Goal: Information Seeking & Learning: Learn about a topic

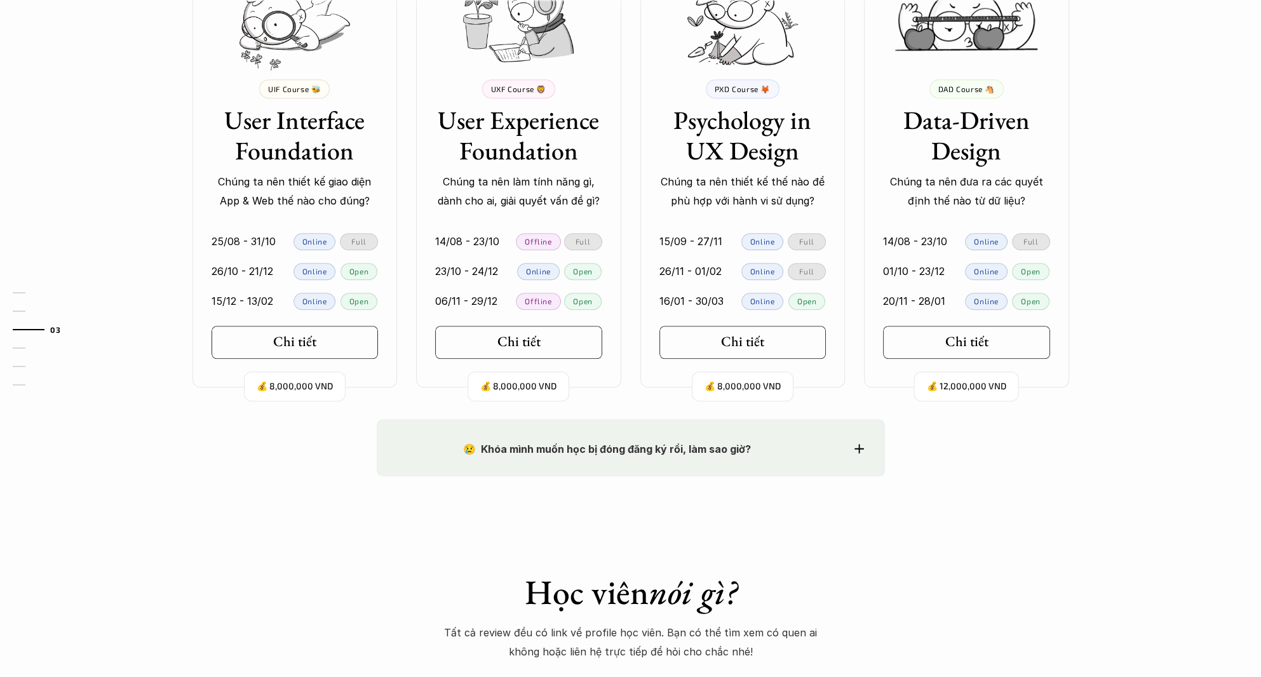
scroll to position [1250, 0]
click at [310, 353] on link "Chi tiết" at bounding box center [295, 341] width 167 height 33
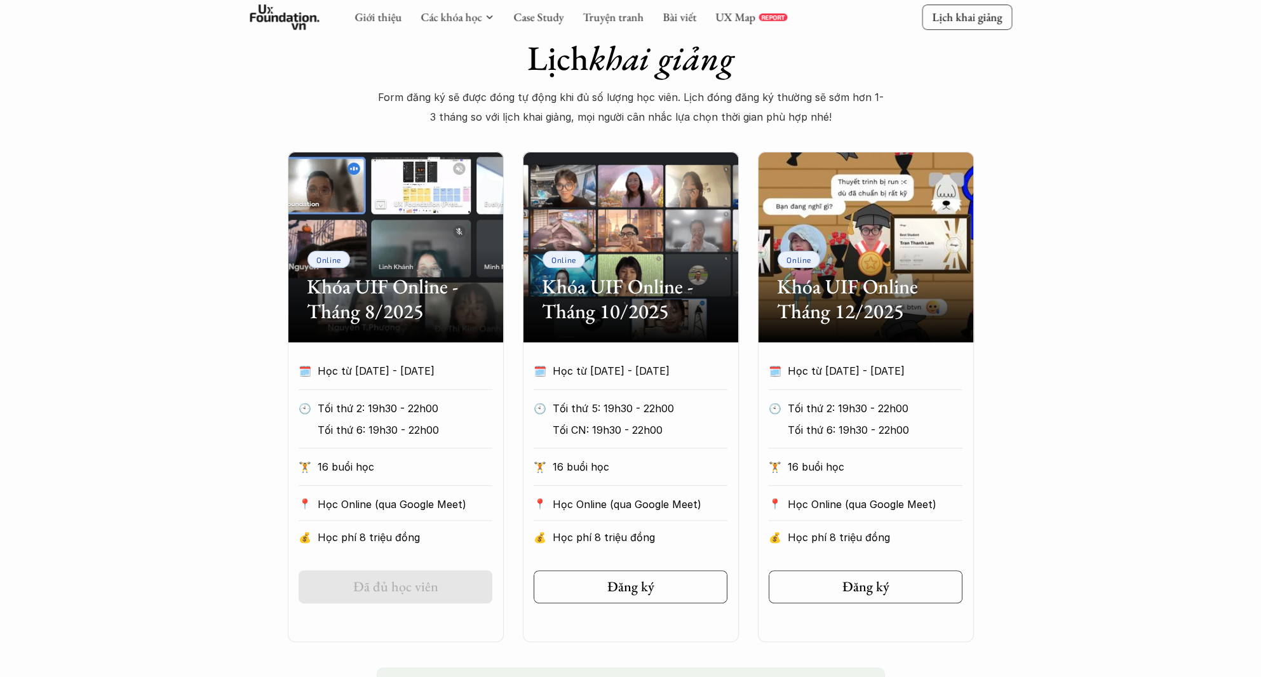
scroll to position [572, 0]
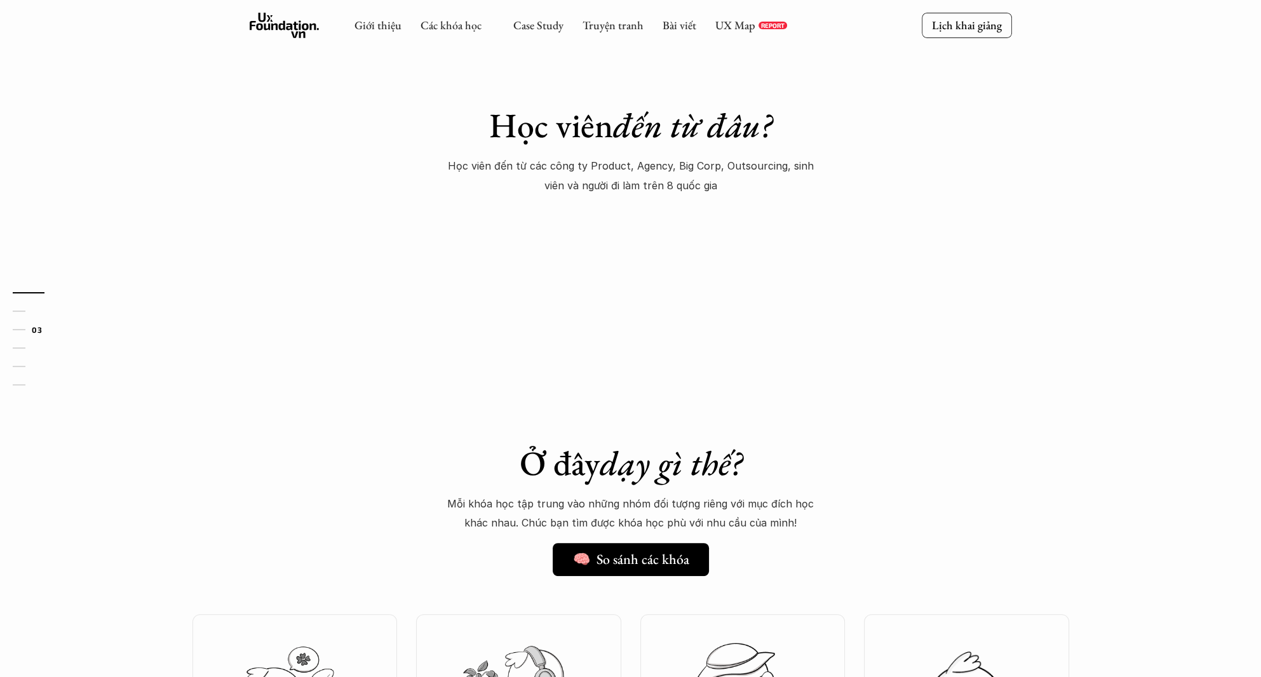
scroll to position [1250, 0]
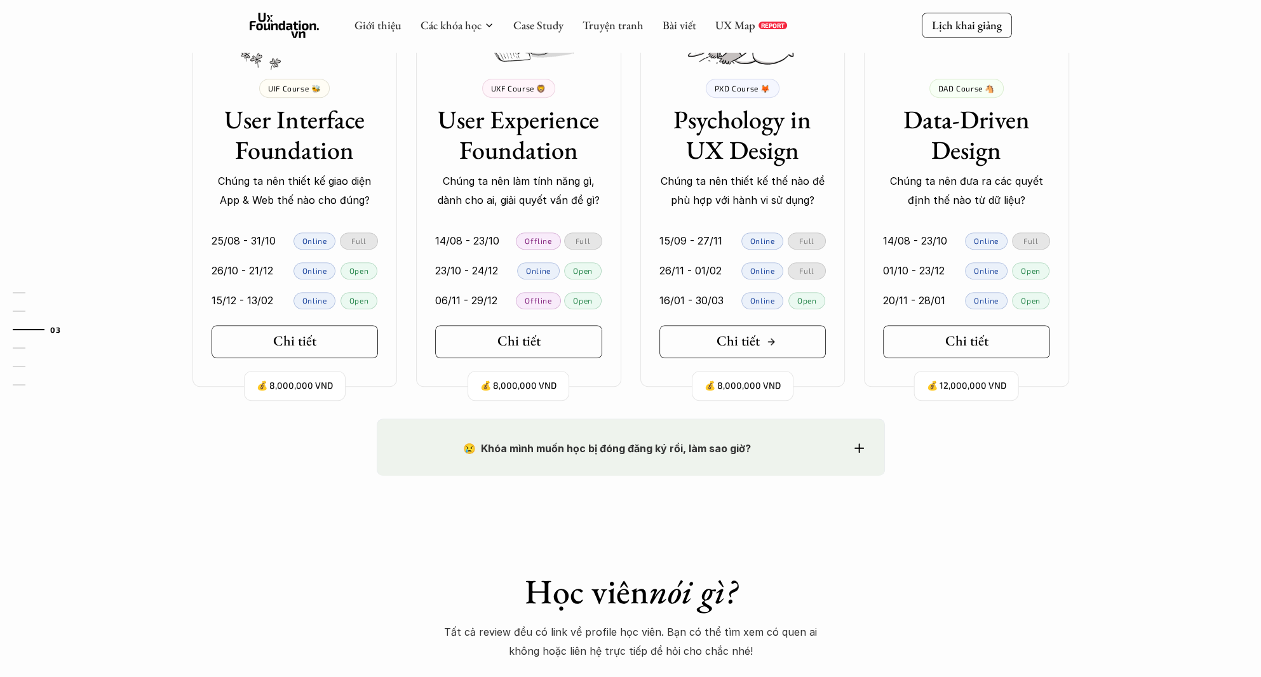
click at [768, 351] on link "Chi tiết" at bounding box center [742, 341] width 167 height 33
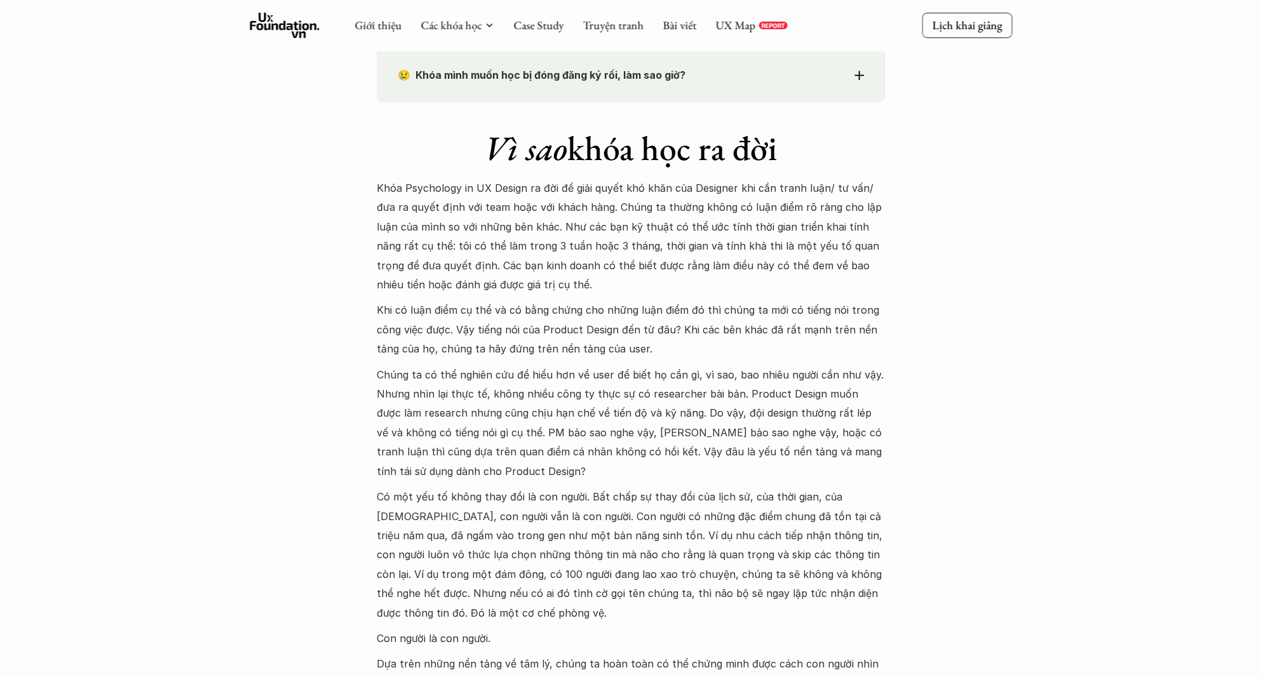
scroll to position [889, 0]
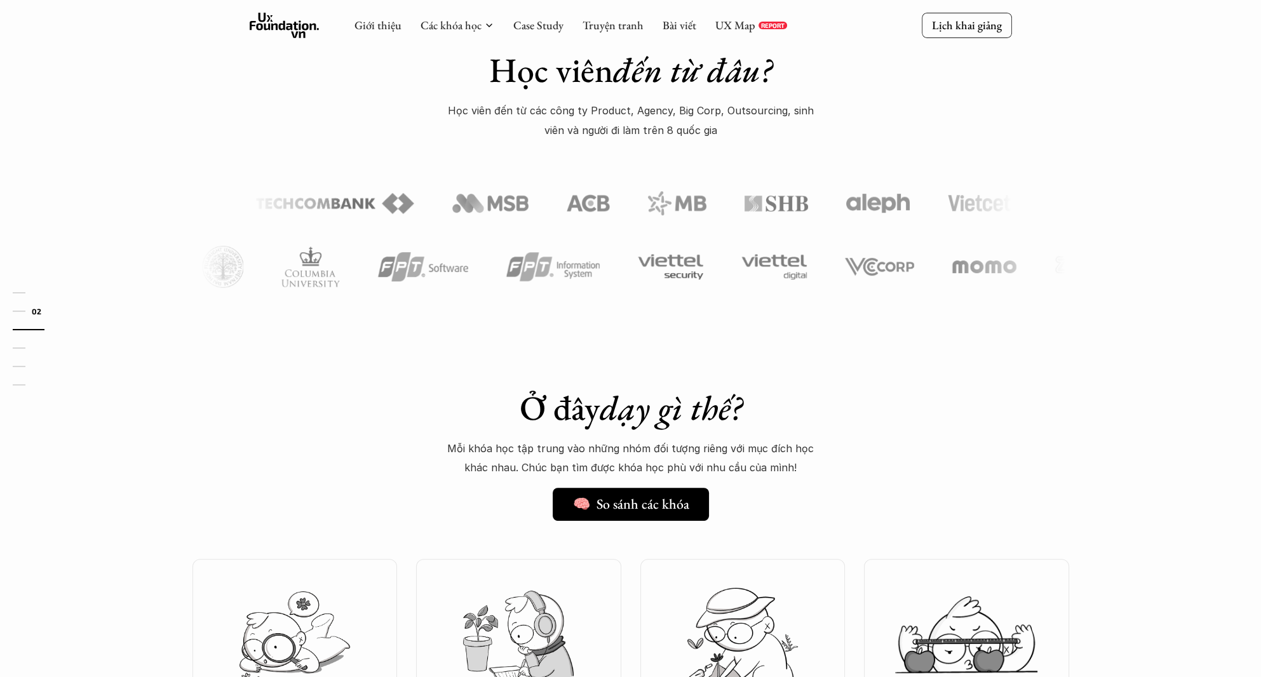
scroll to position [601, 0]
